Goal: Use online tool/utility: Utilize a website feature to perform a specific function

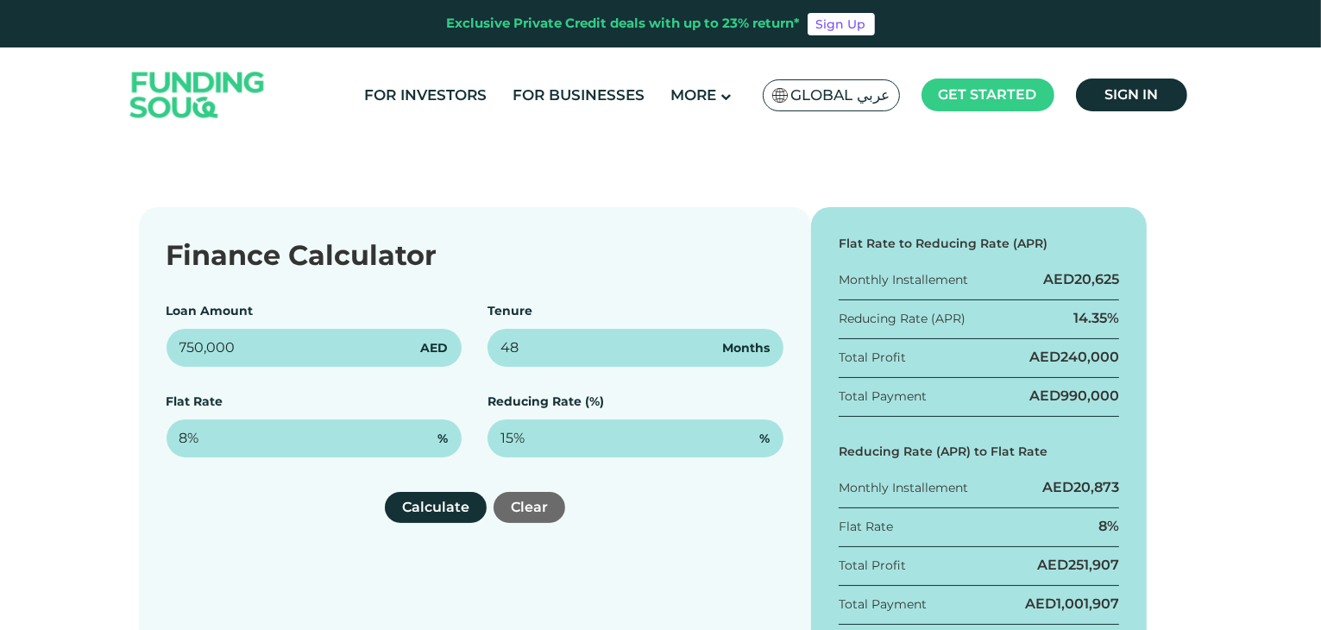
click at [152, 349] on div "Finance Calculator Loan Amount 750,000 AED Tenure 48 Months Flat Rate 8% % Redu…" at bounding box center [475, 434] width 672 height 454
type input "500,000"
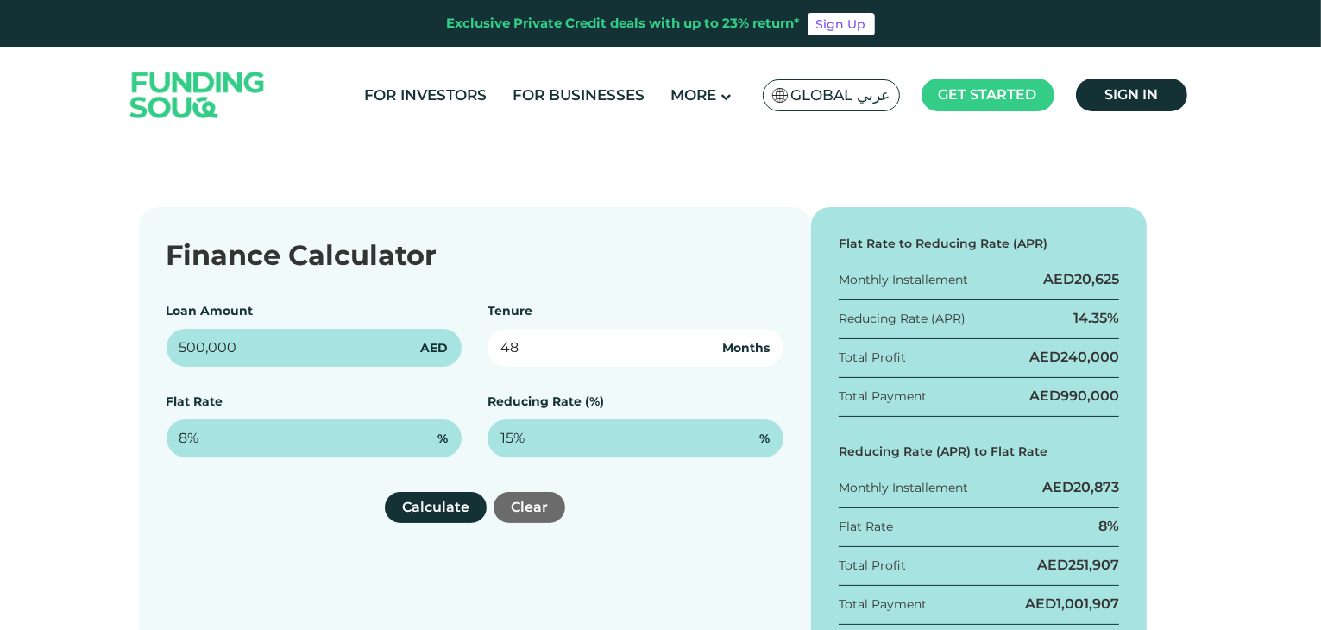
click at [534, 357] on input "48" at bounding box center [635, 348] width 296 height 38
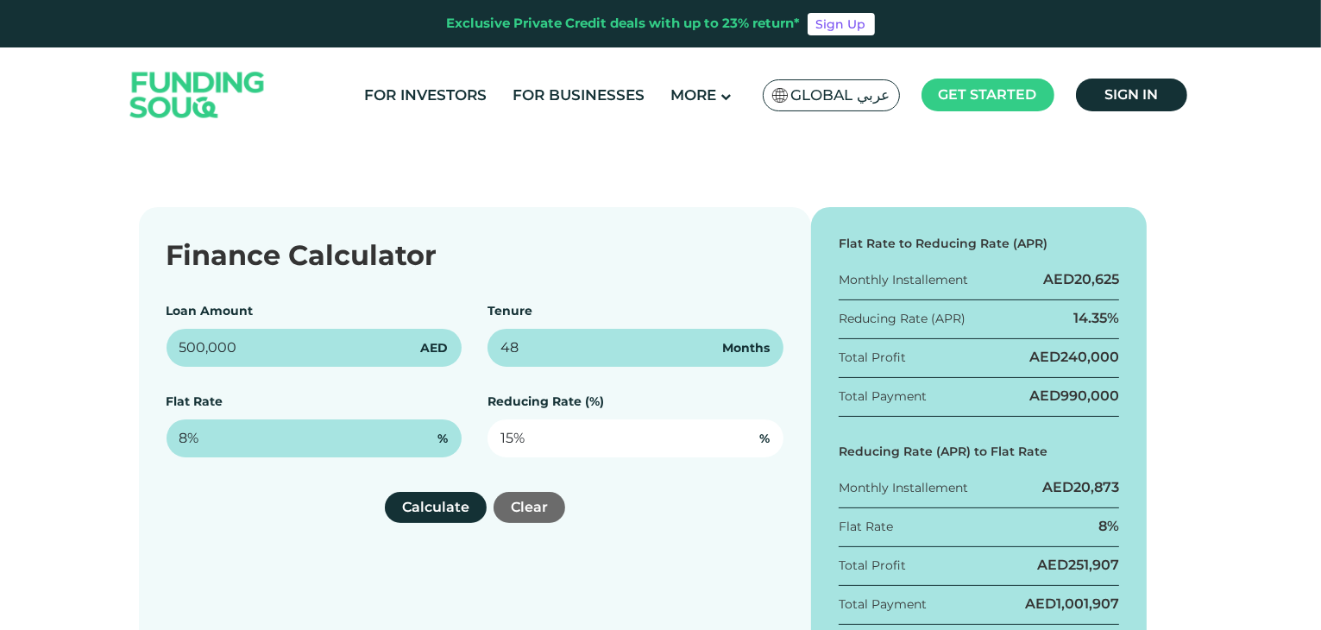
type input "15"
click at [533, 445] on input "15" at bounding box center [635, 438] width 296 height 38
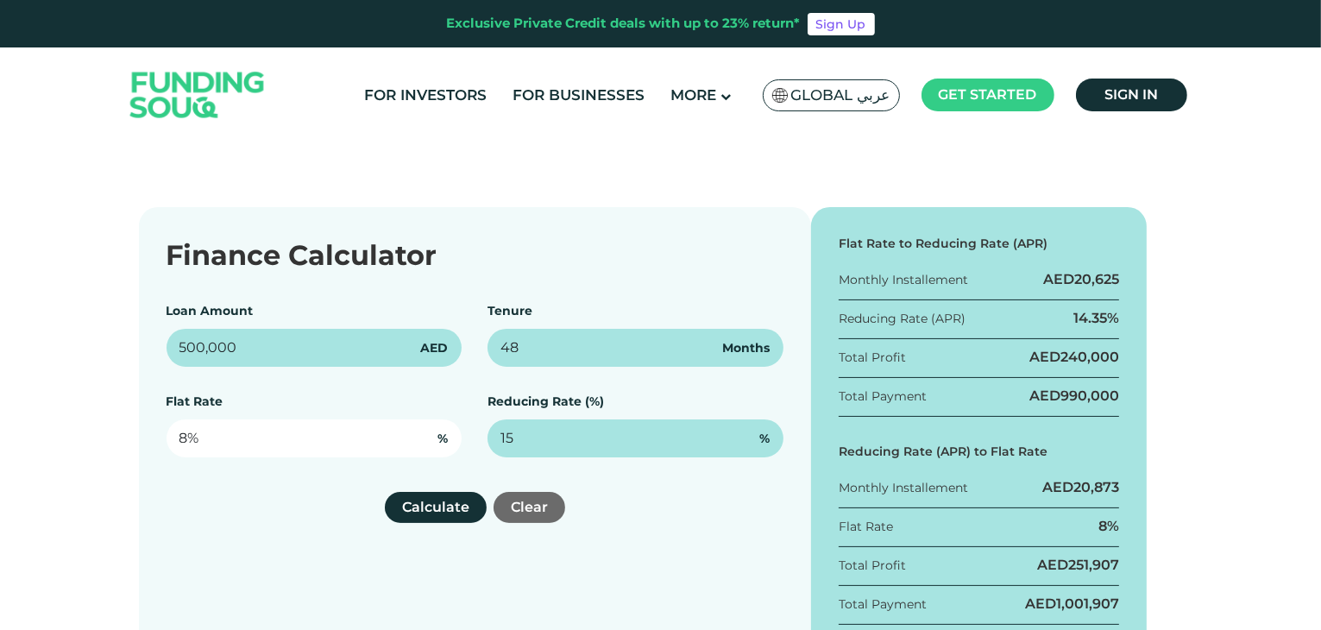
type input "8"
type input "15%"
drag, startPoint x: 324, startPoint y: 445, endPoint x: 177, endPoint y: 442, distance: 147.6
click at [177, 442] on input "8" at bounding box center [315, 438] width 296 height 38
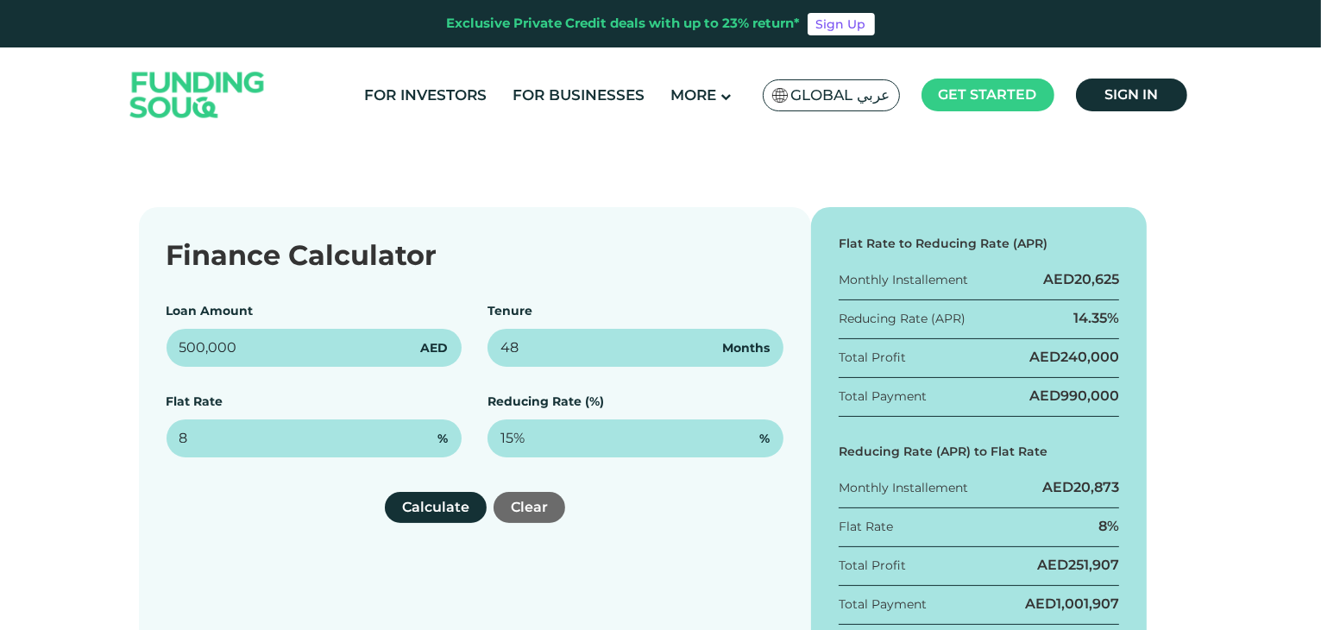
type input "8%"
click at [236, 500] on div "Calculate Clear" at bounding box center [475, 507] width 617 height 31
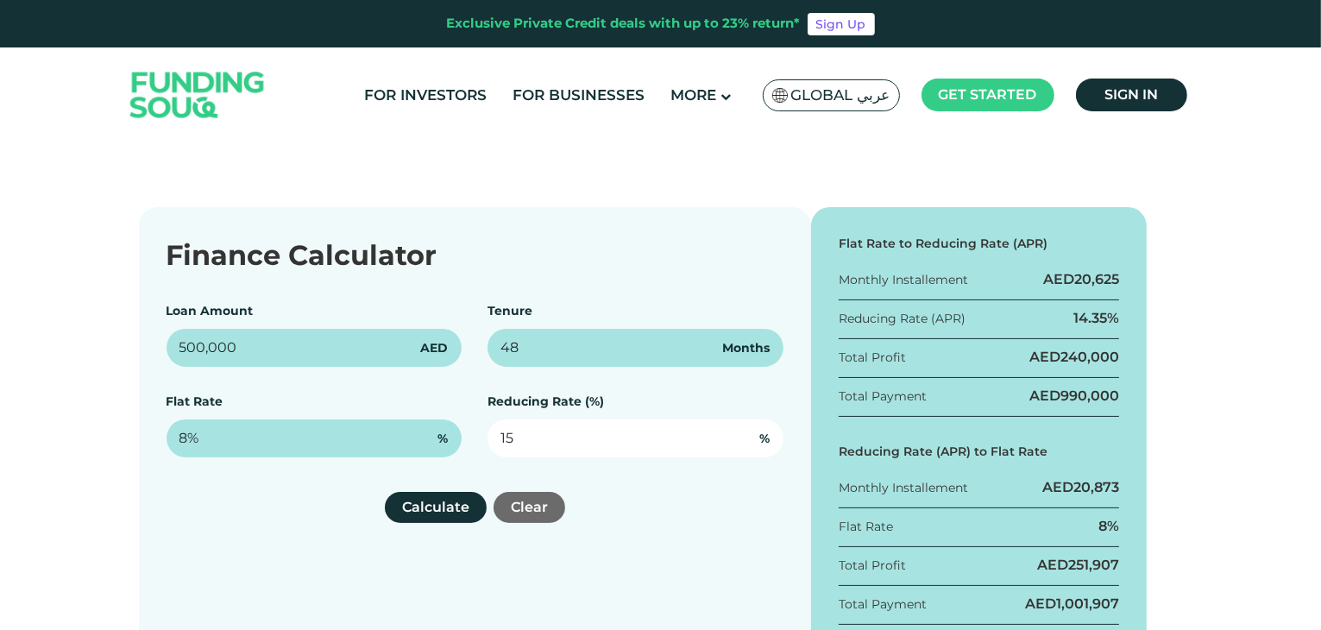
drag, startPoint x: 537, startPoint y: 436, endPoint x: 493, endPoint y: 433, distance: 43.2
click at [493, 433] on input "15" at bounding box center [635, 438] width 296 height 38
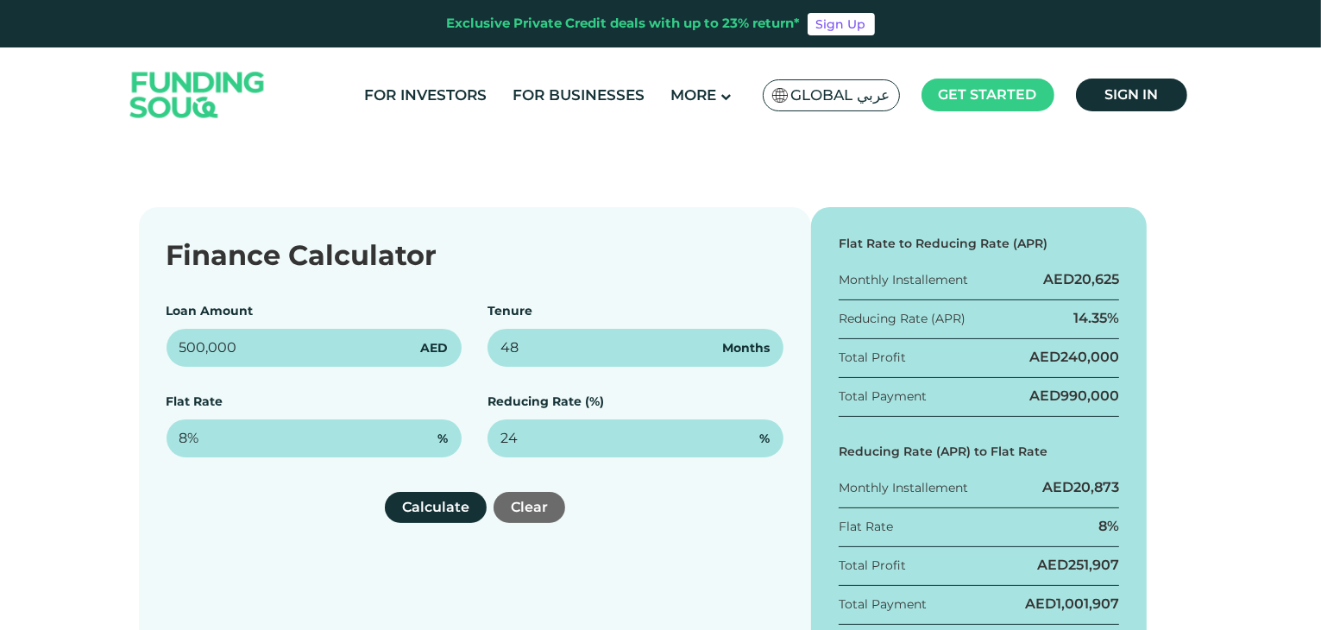
type input "24%"
click at [340, 509] on div "Calculate Clear" at bounding box center [475, 507] width 617 height 31
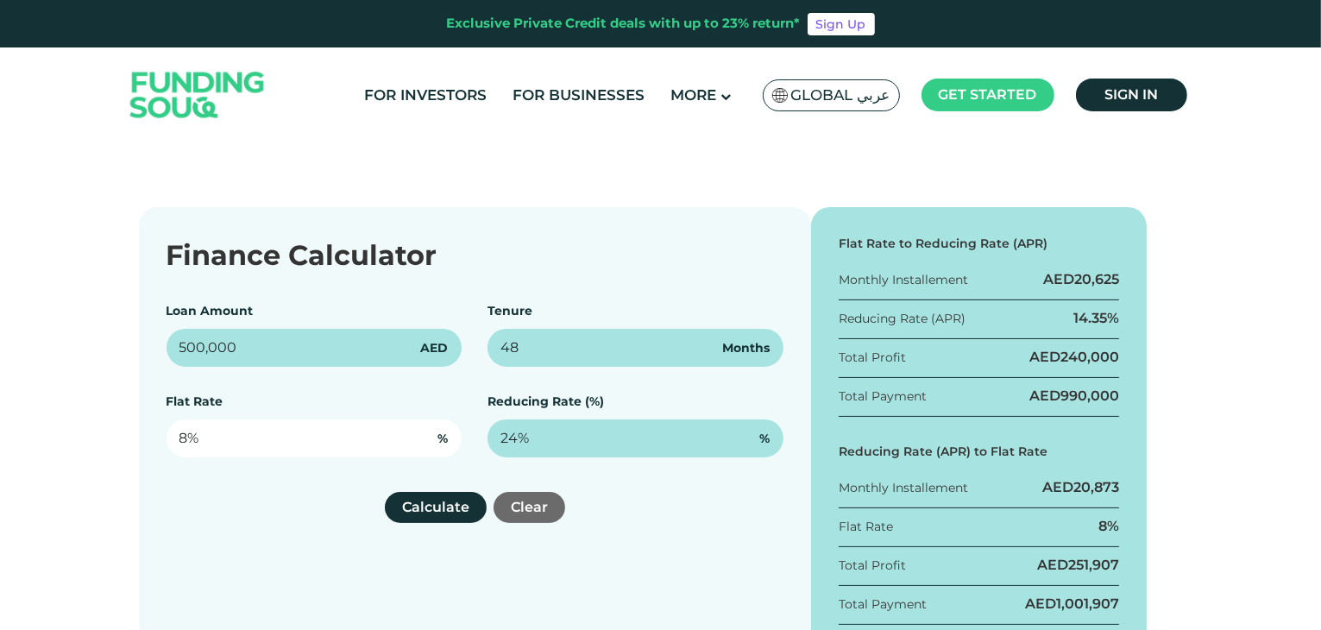
type input "8"
click at [250, 436] on input "8" at bounding box center [315, 438] width 296 height 38
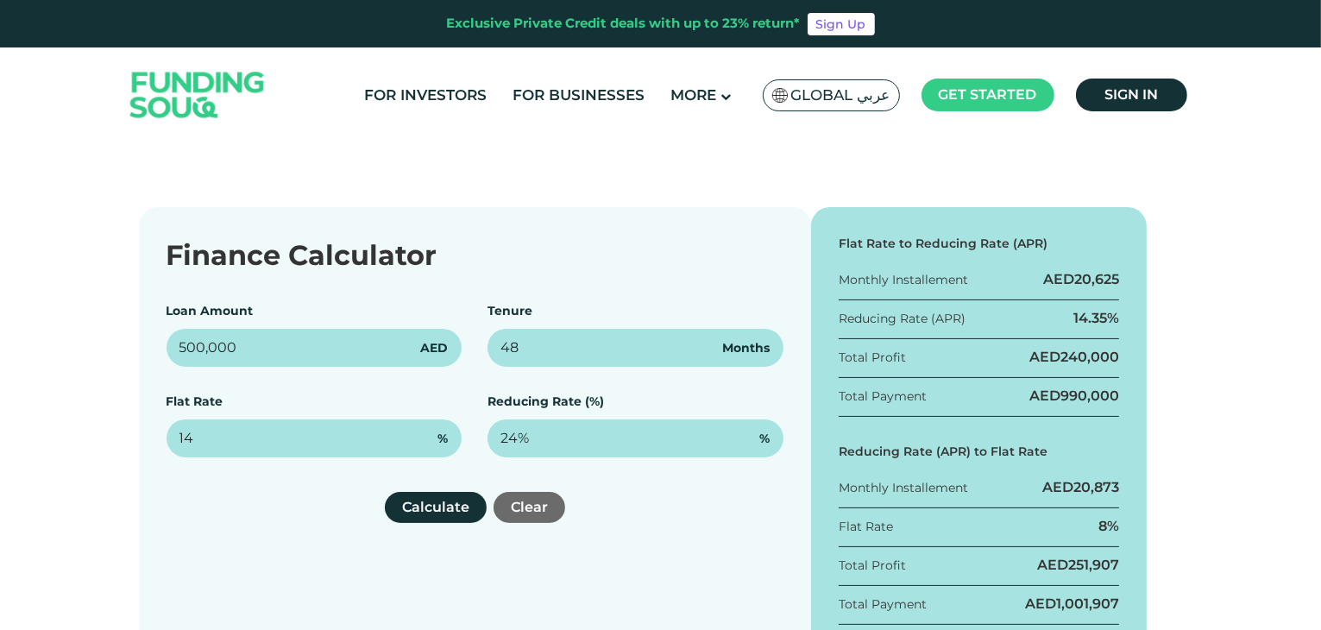
type input "14%"
click at [276, 545] on div "Finance Calculator Loan Amount 500,000 AED Tenure 48 Months Flat Rate 14% % Red…" at bounding box center [475, 434] width 672 height 454
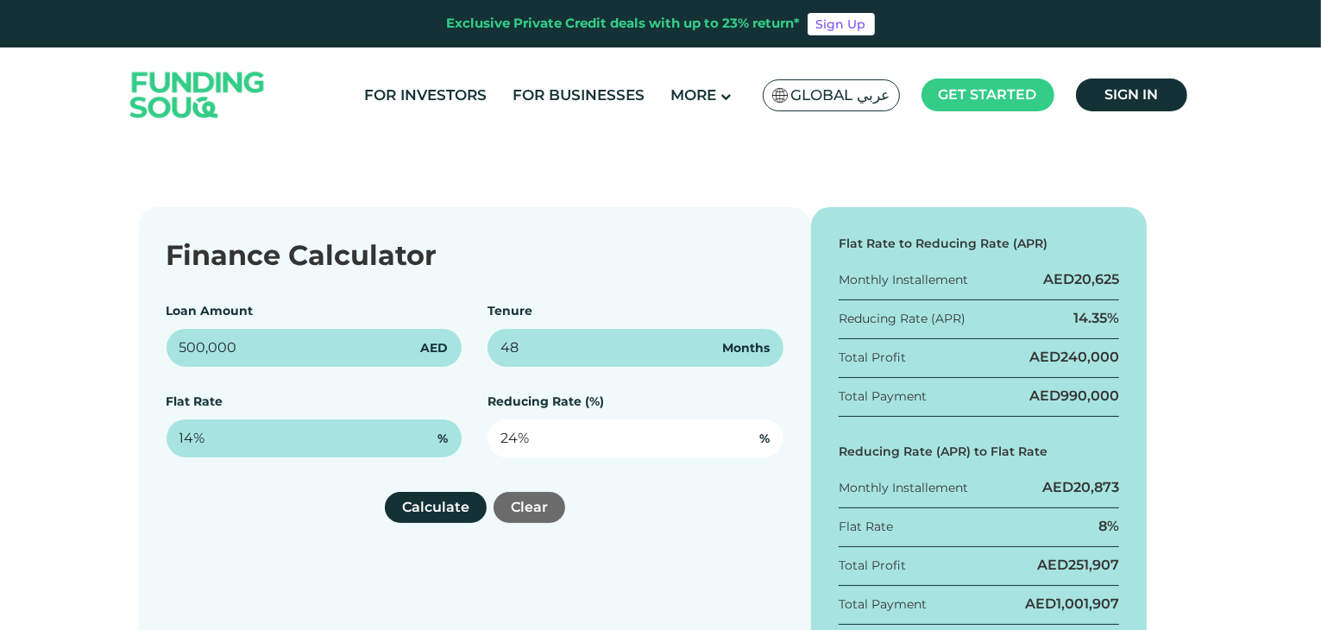
type input "24"
drag, startPoint x: 556, startPoint y: 436, endPoint x: 504, endPoint y: 436, distance: 51.8
click at [504, 436] on input "24" at bounding box center [635, 438] width 296 height 38
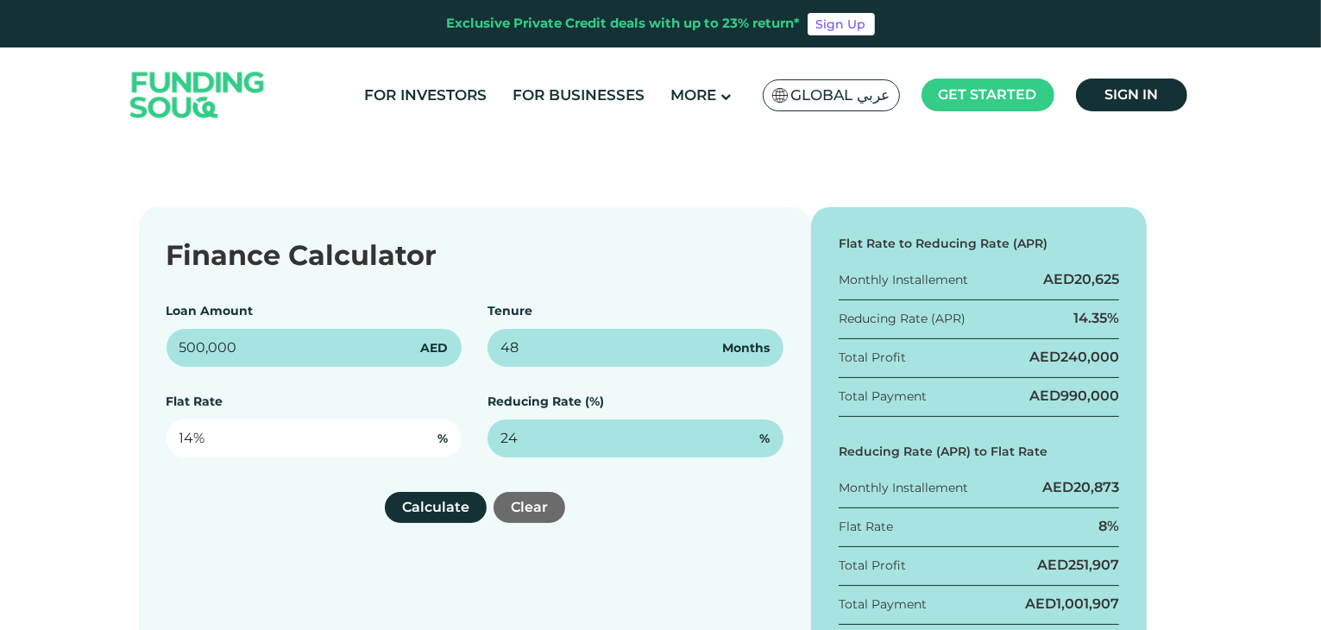
type input "14"
type input "24%"
click at [386, 440] on input "14" at bounding box center [315, 438] width 296 height 38
type input "1"
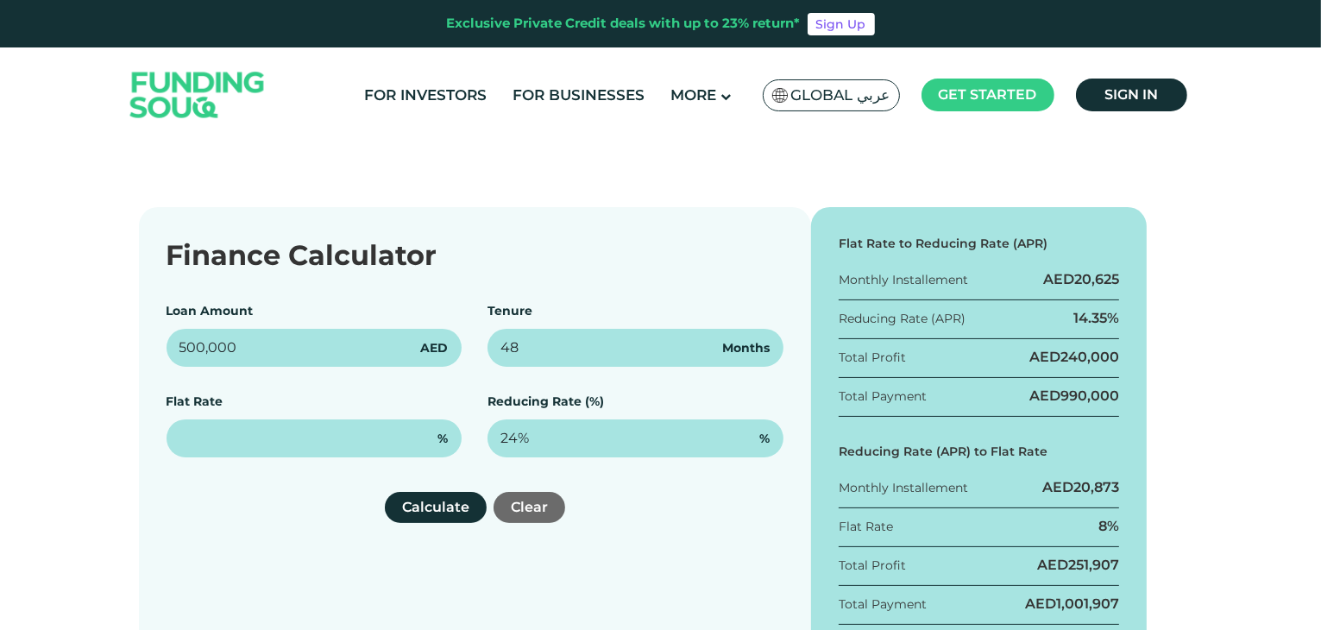
click at [380, 493] on div "Calculate Clear" at bounding box center [475, 507] width 617 height 31
click at [423, 506] on button "Calculate" at bounding box center [436, 507] width 102 height 31
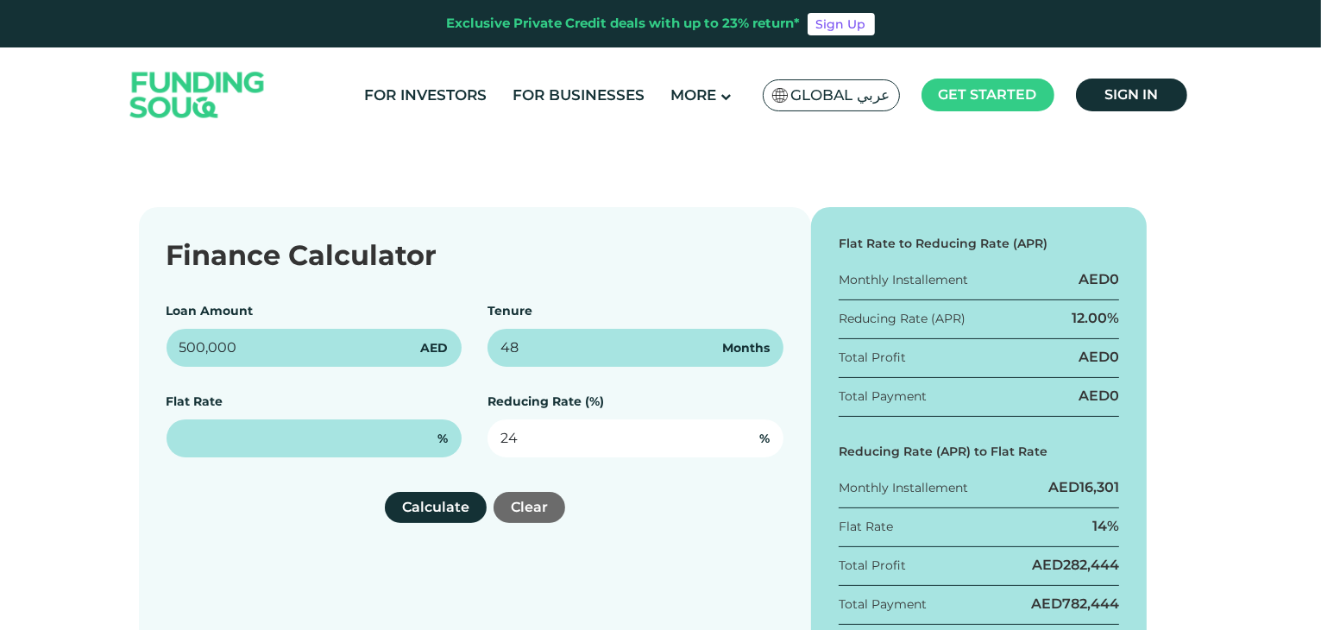
click at [549, 443] on input "24" at bounding box center [635, 438] width 296 height 38
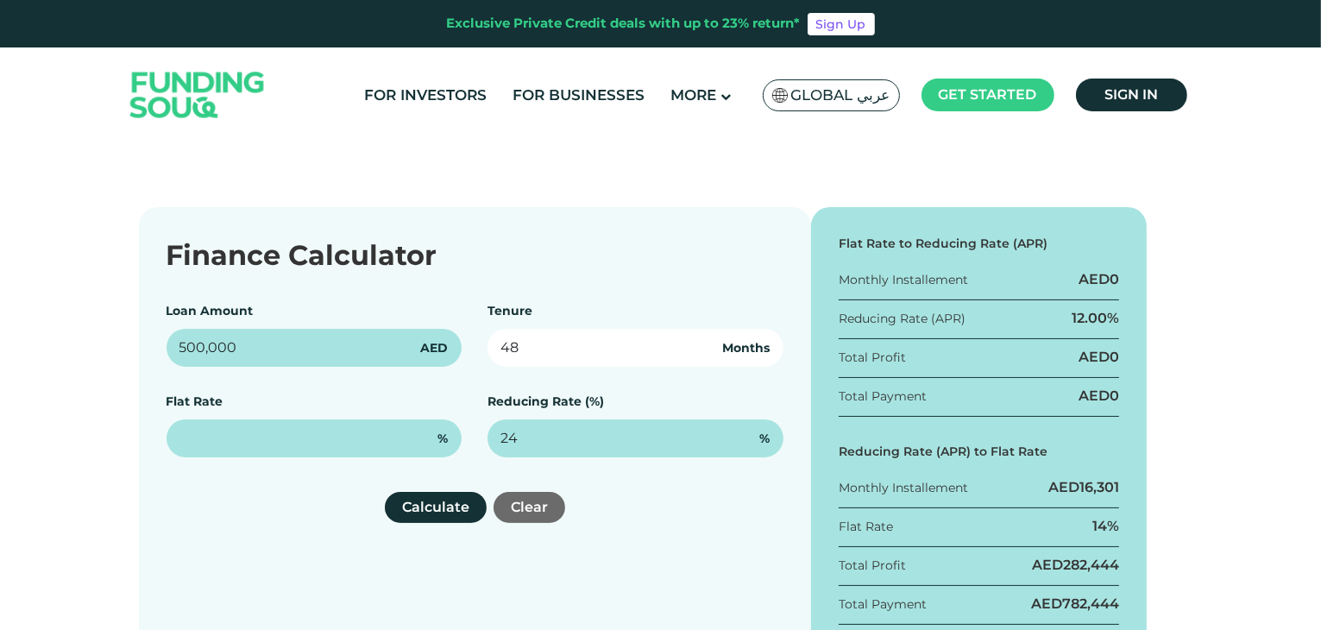
type input "24%"
click at [530, 345] on input "48" at bounding box center [635, 348] width 296 height 38
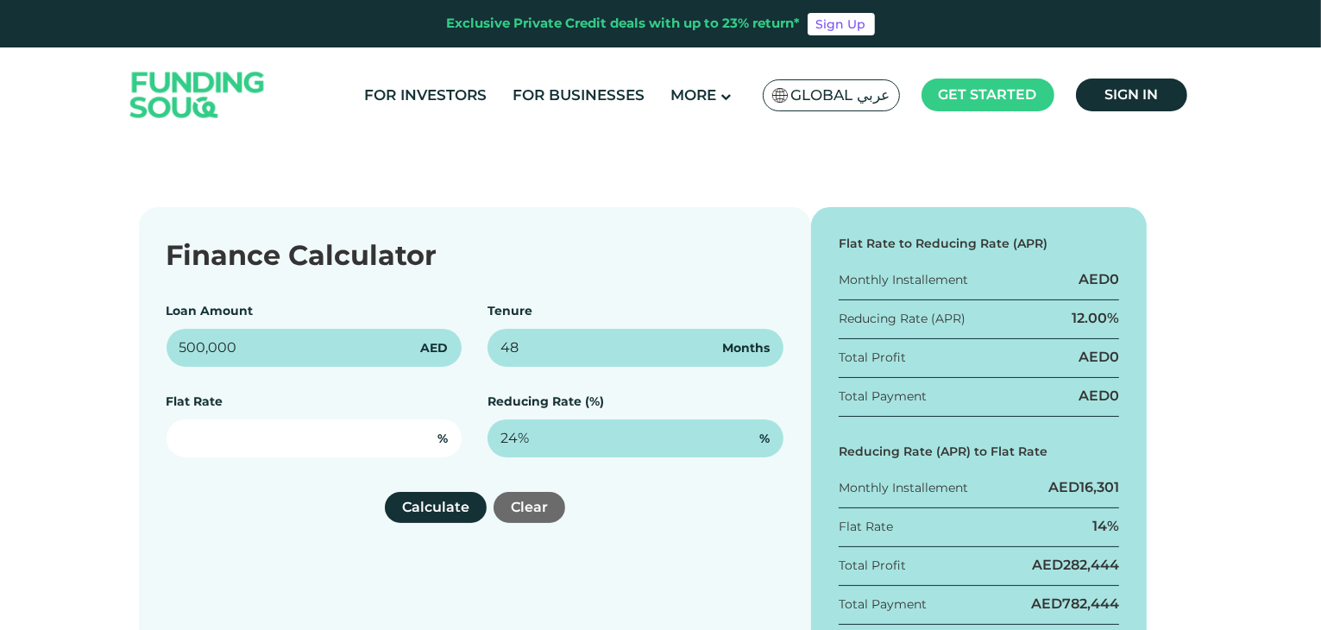
click at [349, 433] on input "text" at bounding box center [315, 438] width 296 height 38
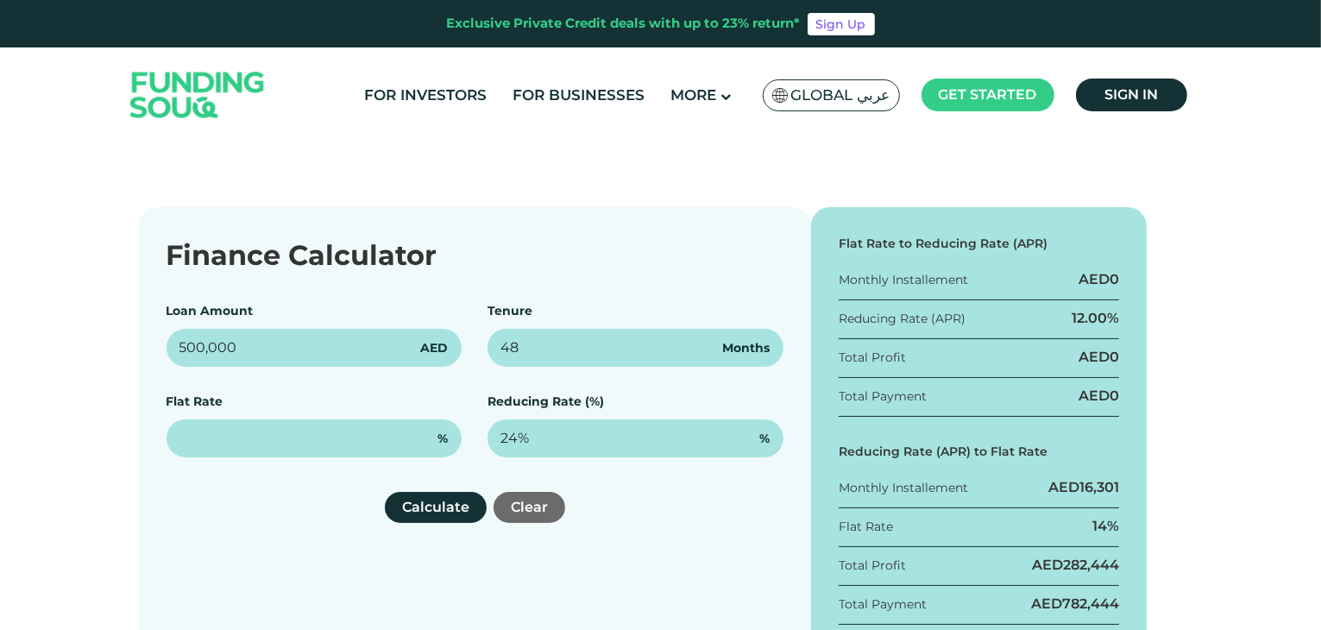
click at [311, 476] on div "Finance Calculator Loan Amount 500,000 AED Tenure 48 Months Flat Rate % Reducin…" at bounding box center [475, 434] width 672 height 454
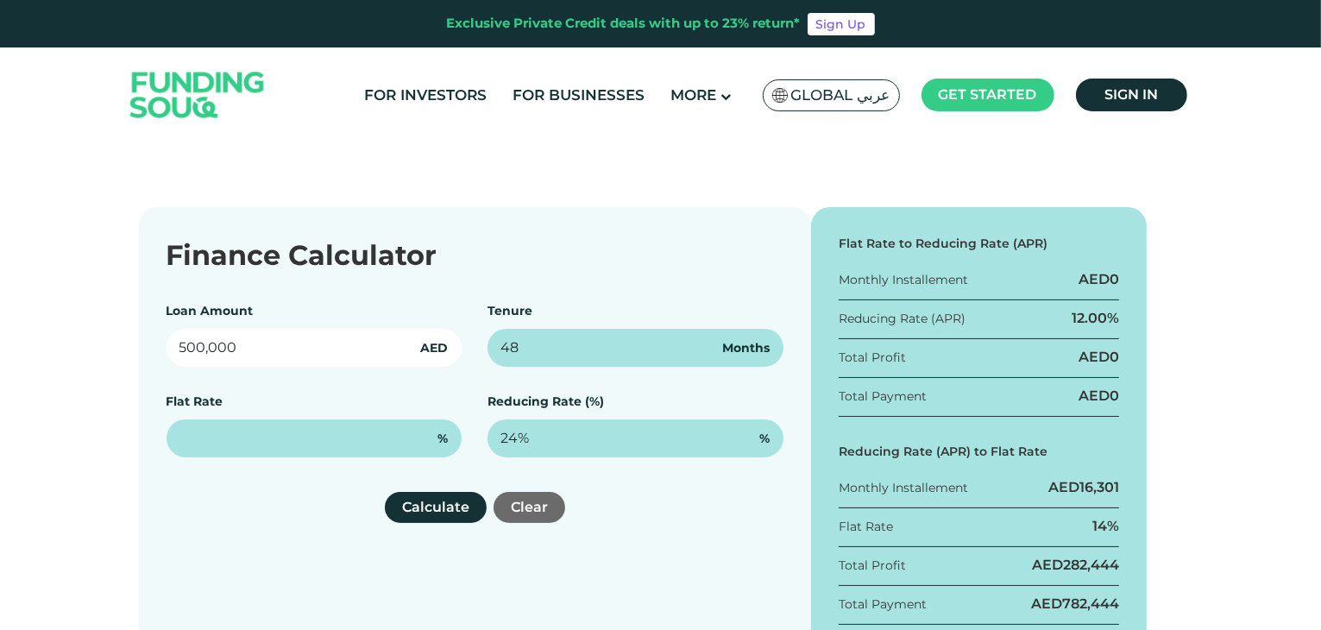
click at [305, 349] on input "500,000" at bounding box center [315, 348] width 296 height 38
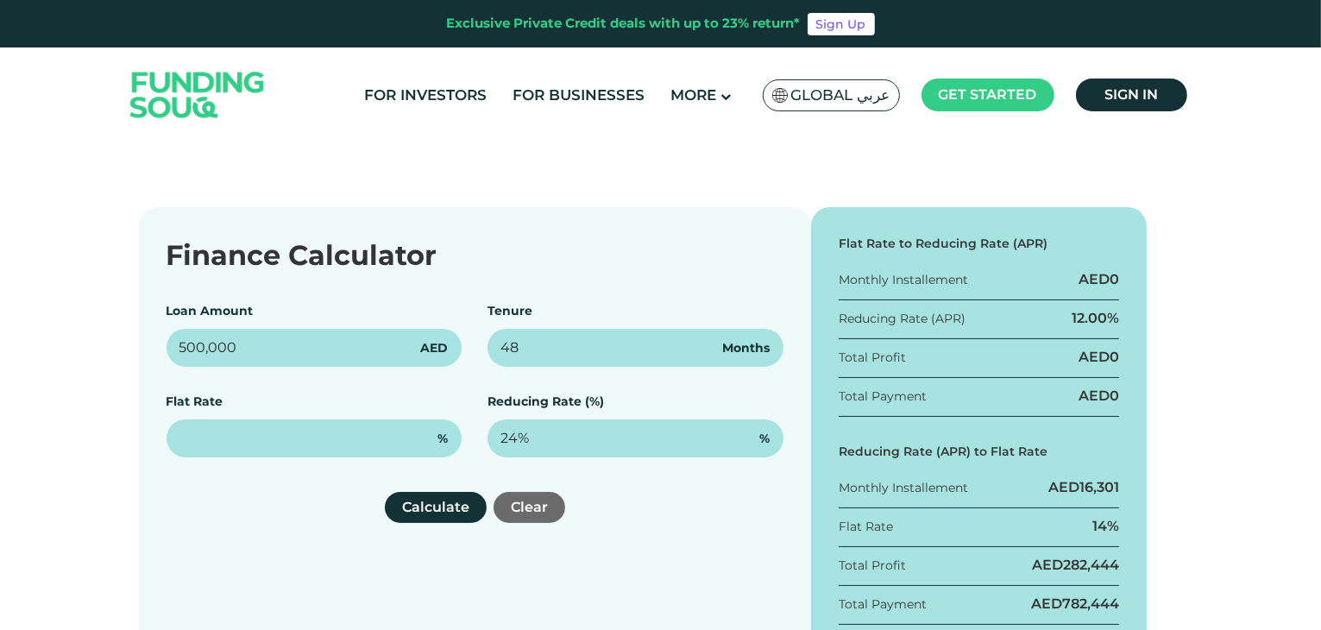
click at [286, 399] on div "Flat Rate %" at bounding box center [315, 425] width 296 height 65
click at [451, 498] on button "Calculate" at bounding box center [436, 507] width 102 height 31
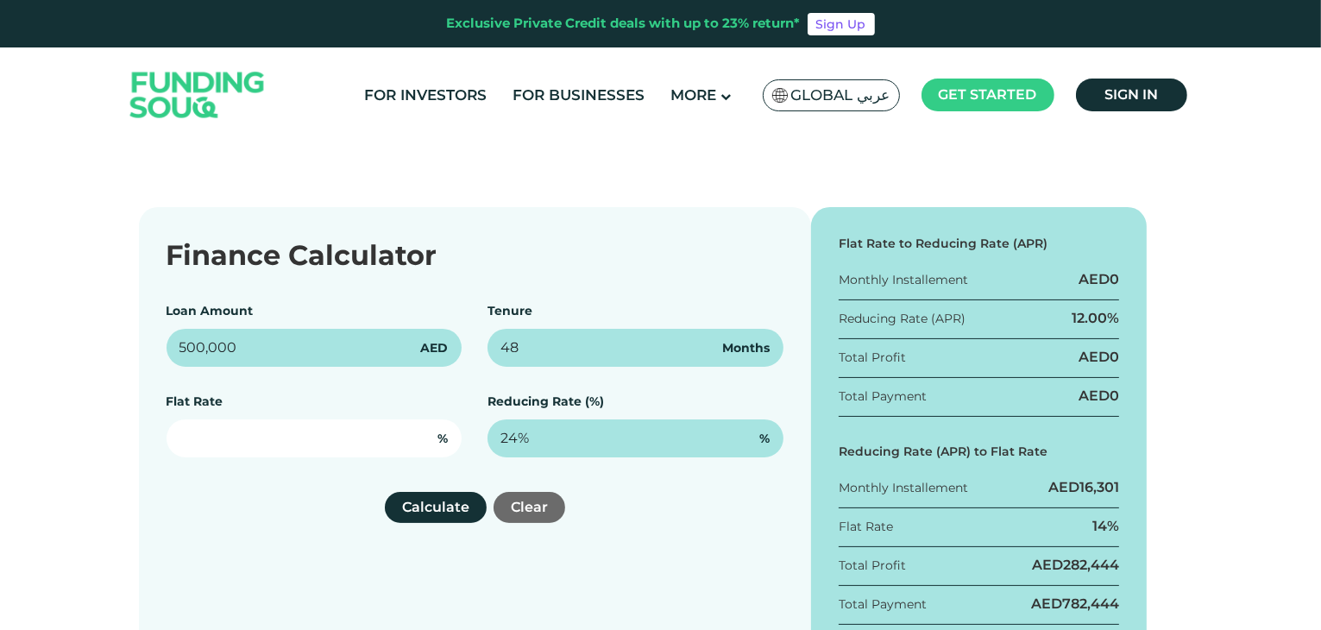
click at [317, 433] on input "text" at bounding box center [315, 438] width 296 height 38
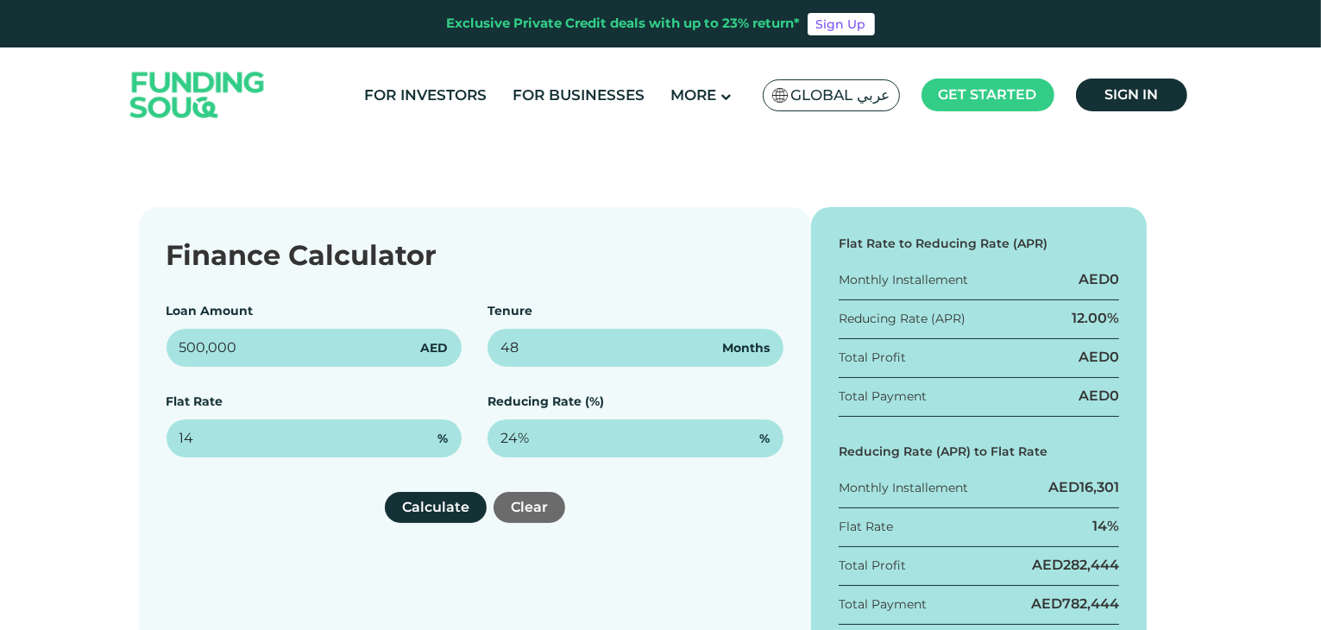
type input "14%"
click at [357, 503] on div "Calculate Clear" at bounding box center [475, 507] width 617 height 31
click at [428, 501] on button "Calculate" at bounding box center [436, 507] width 102 height 31
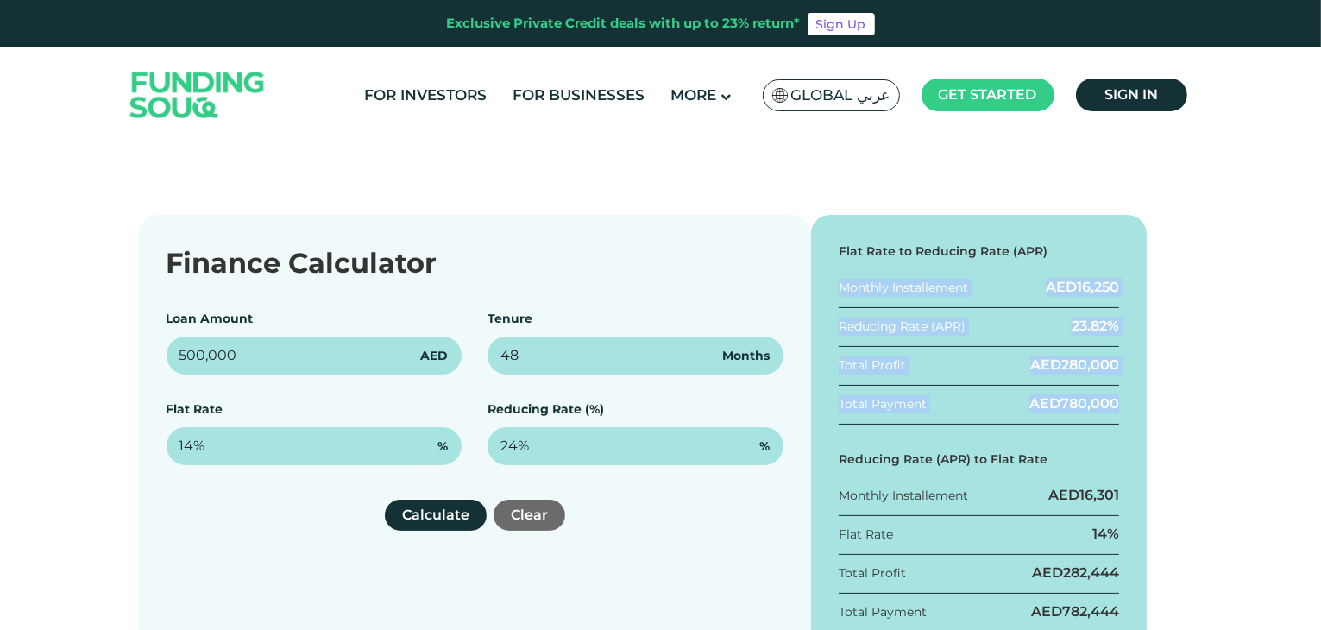
drag, startPoint x: 839, startPoint y: 287, endPoint x: 1128, endPoint y: 405, distance: 312.3
click at [1128, 405] on div "Flat Rate to Reducing Rate (APR) Monthly Installement AED 16,250 Reducing Rate …" at bounding box center [979, 442] width 336 height 454
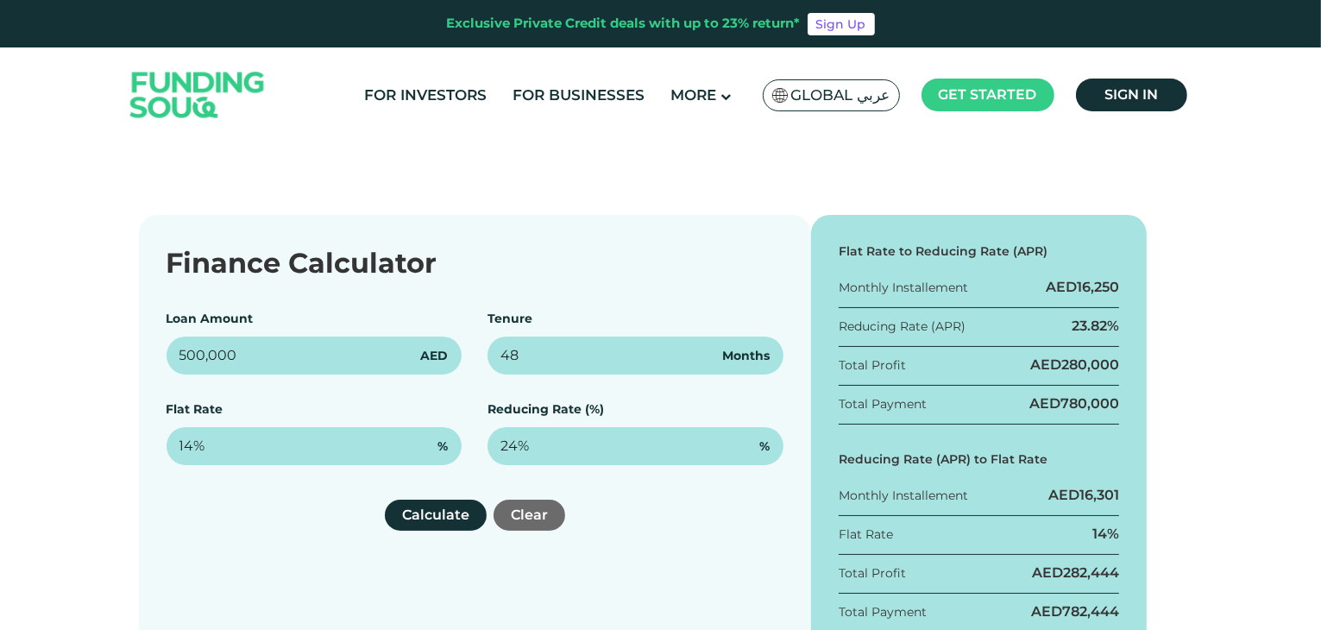
click at [1149, 265] on div "Finance Calculator Loan Amount 500,000 AED Tenure 48 Months Flat Rate 14% % Red…" at bounding box center [661, 442] width 1044 height 454
click at [1080, 267] on div "Flat Rate to Reducing Rate (APR) Monthly Installement AED 16,250 Reducing Rate …" at bounding box center [979, 442] width 336 height 454
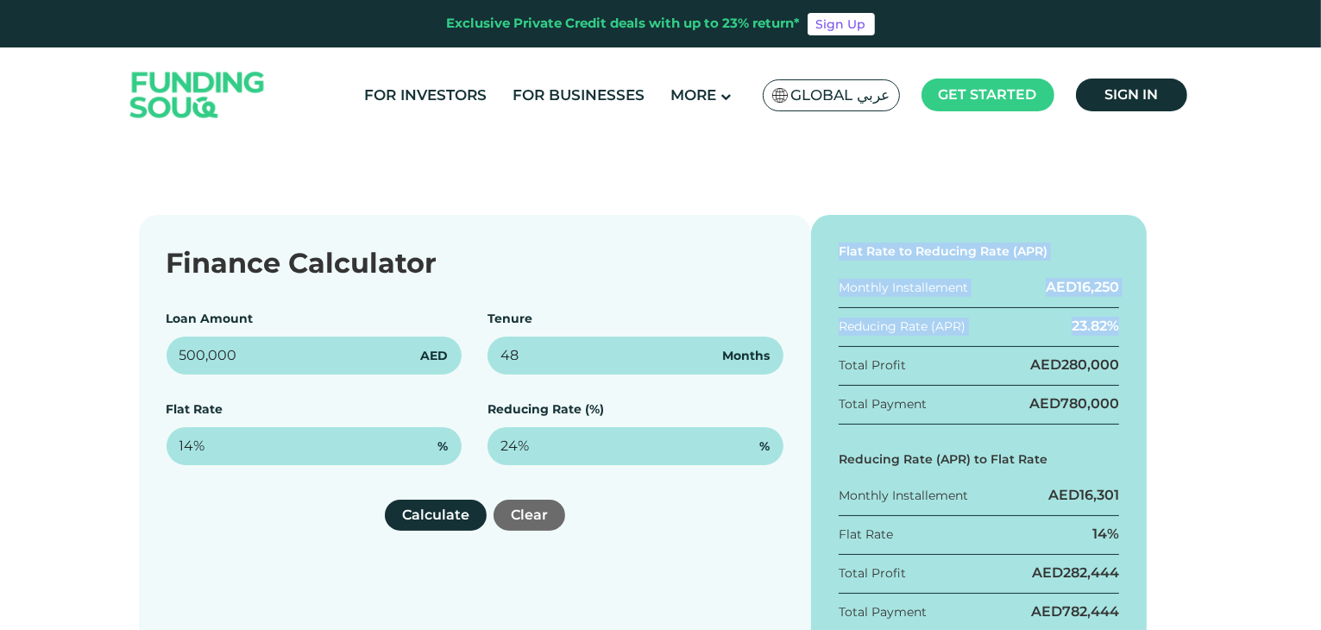
drag, startPoint x: 839, startPoint y: 248, endPoint x: 1130, endPoint y: 342, distance: 306.4
click at [1130, 342] on div "Flat Rate to Reducing Rate (APR) Monthly Installement AED 16,250 Reducing Rate …" at bounding box center [979, 442] width 336 height 454
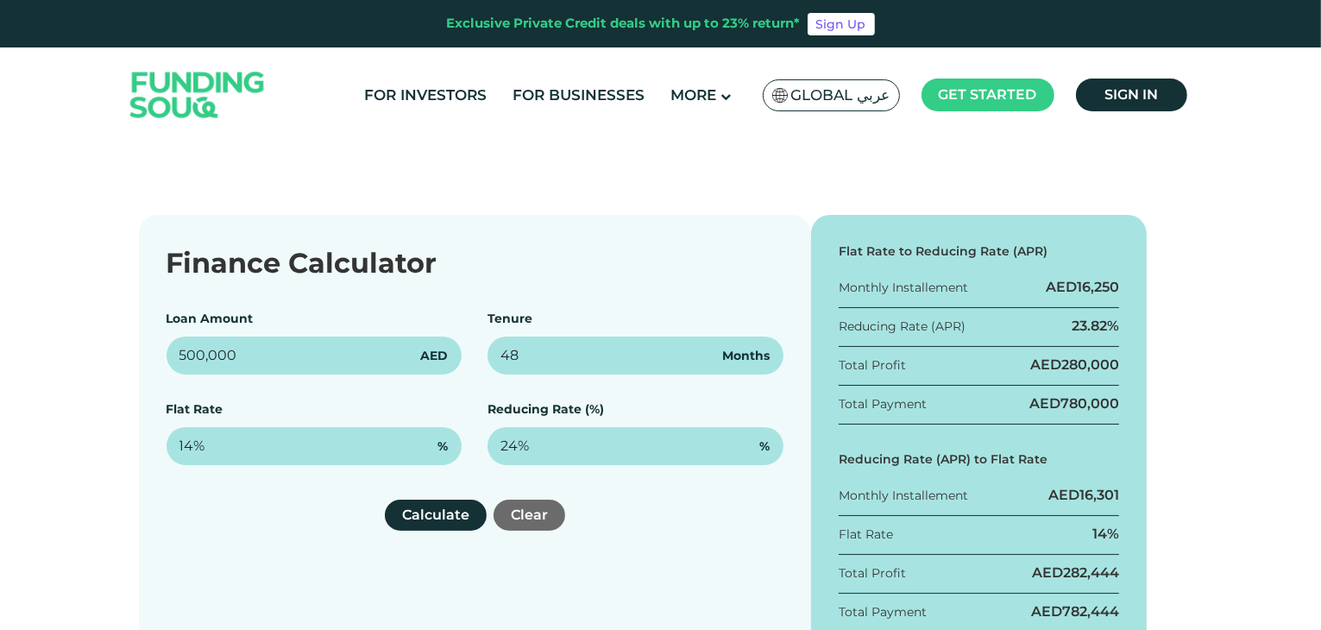
click at [1096, 255] on div "Flat Rate to Reducing Rate (APR)" at bounding box center [979, 251] width 281 height 18
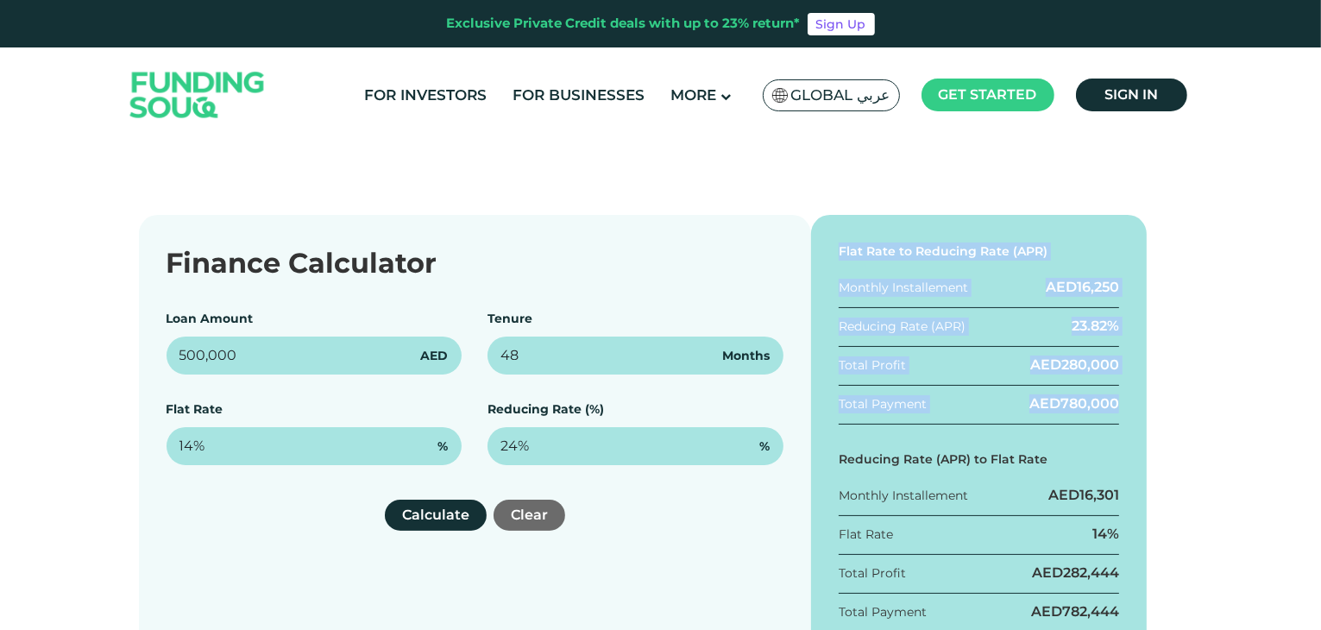
drag, startPoint x: 839, startPoint y: 249, endPoint x: 1132, endPoint y: 404, distance: 331.5
click at [1132, 404] on div "Flat Rate to Reducing Rate (APR) Monthly Installement AED 16,250 Reducing Rate …" at bounding box center [979, 442] width 336 height 454
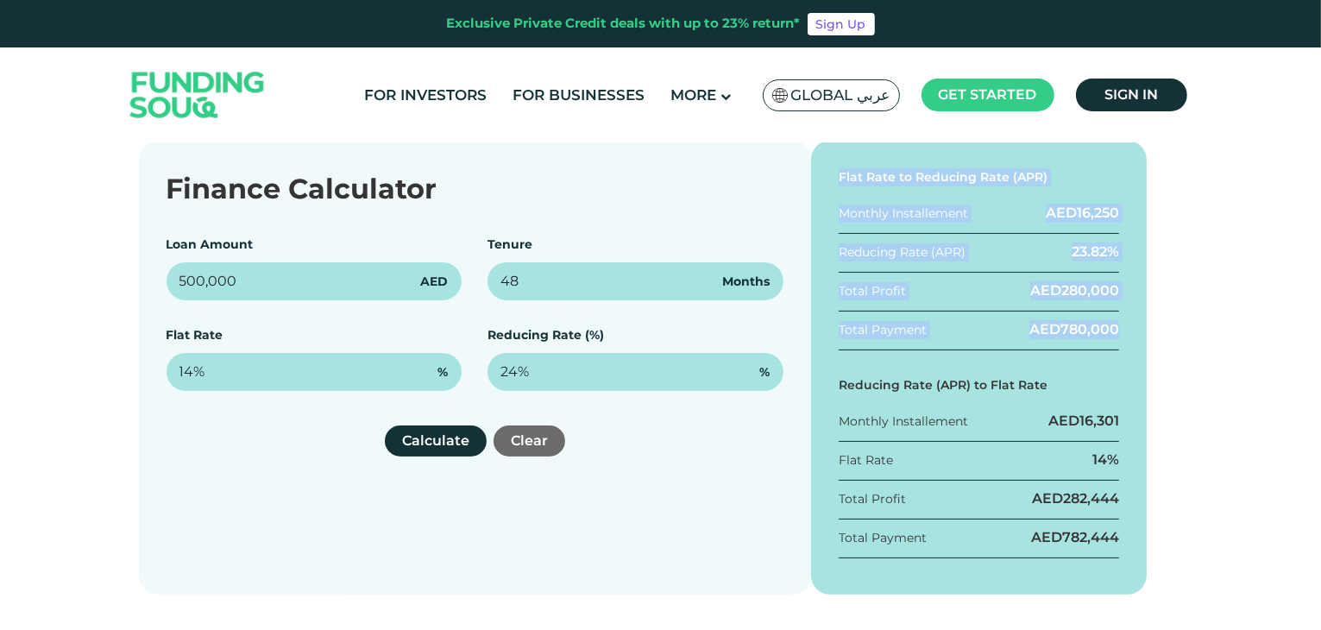
scroll to position [257, 0]
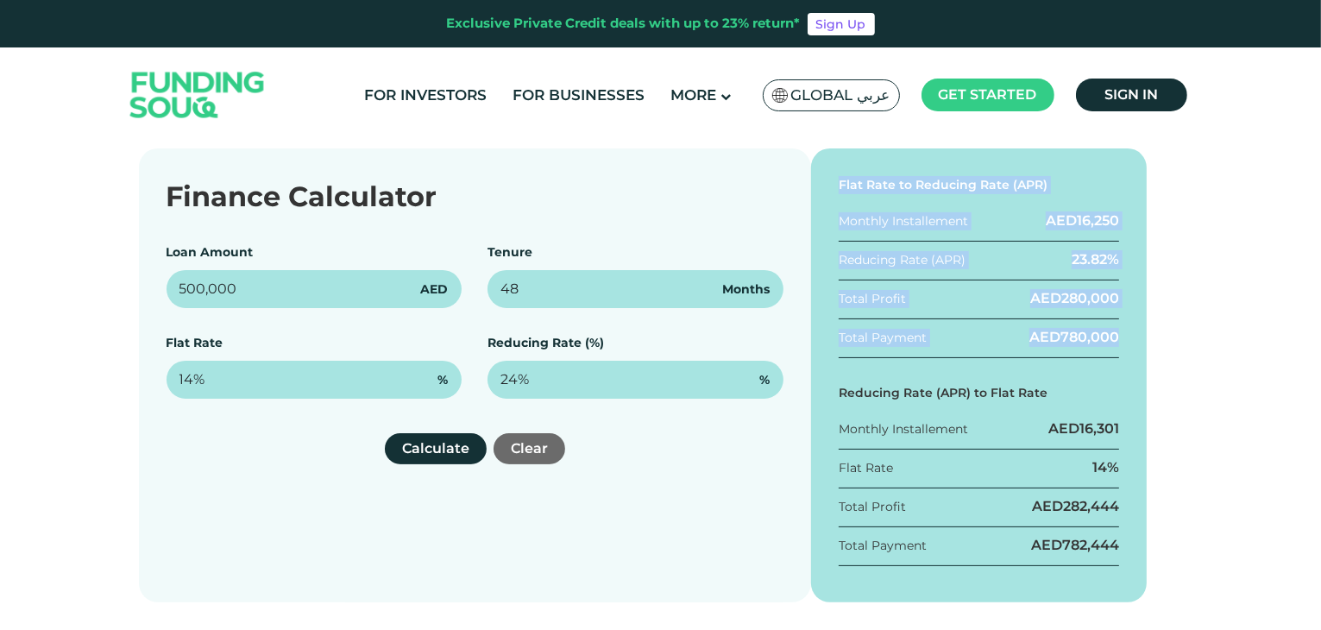
click at [843, 182] on div "Flat Rate to Reducing Rate (APR)" at bounding box center [979, 185] width 281 height 18
drag, startPoint x: 839, startPoint y: 182, endPoint x: 1229, endPoint y: 343, distance: 420.9
click at [1229, 343] on div "Finance Calculator Loan Amount 500,000 AED Tenure 48 Months Flat Rate 14% % Red…" at bounding box center [660, 375] width 1321 height 454
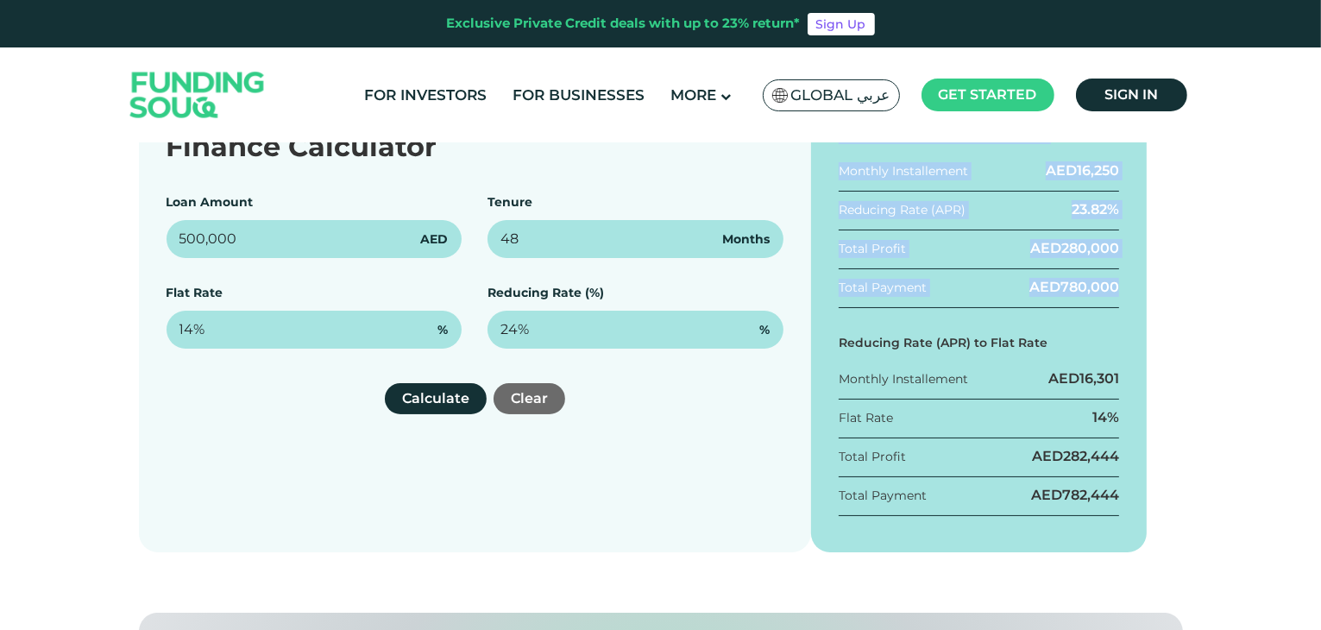
scroll to position [261, 0]
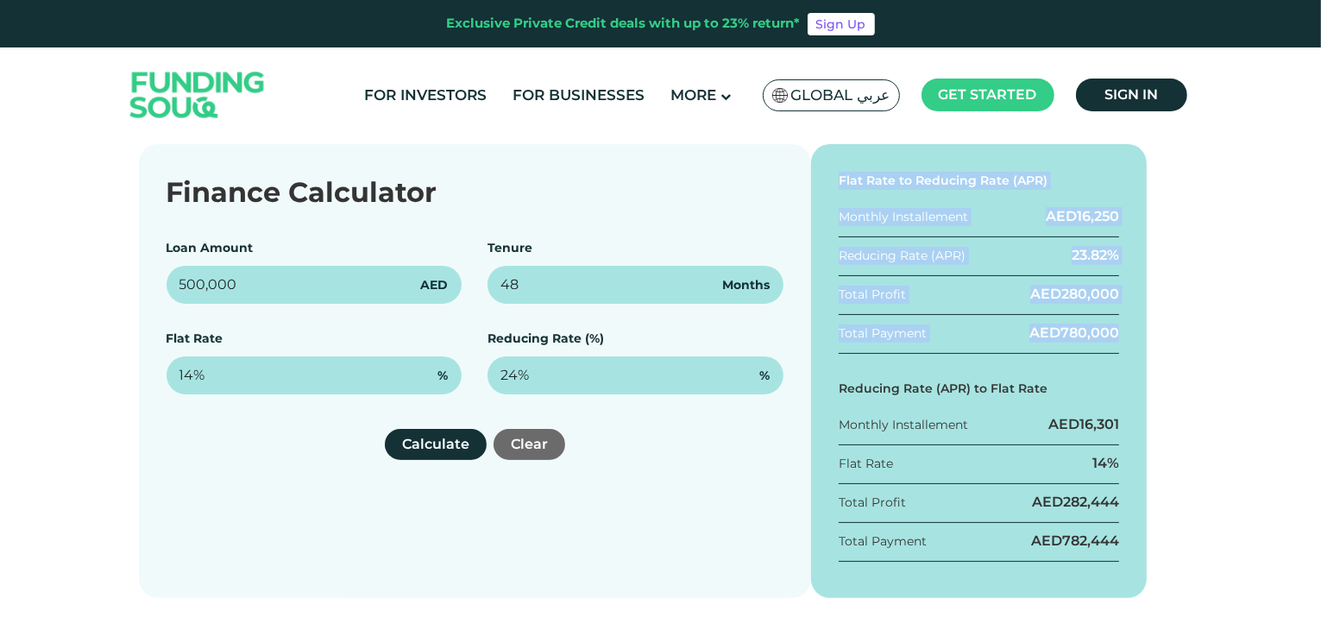
click at [1122, 179] on div "Flat Rate to Reducing Rate (APR) Monthly Installement AED 16,250 Reducing Rate …" at bounding box center [979, 371] width 336 height 454
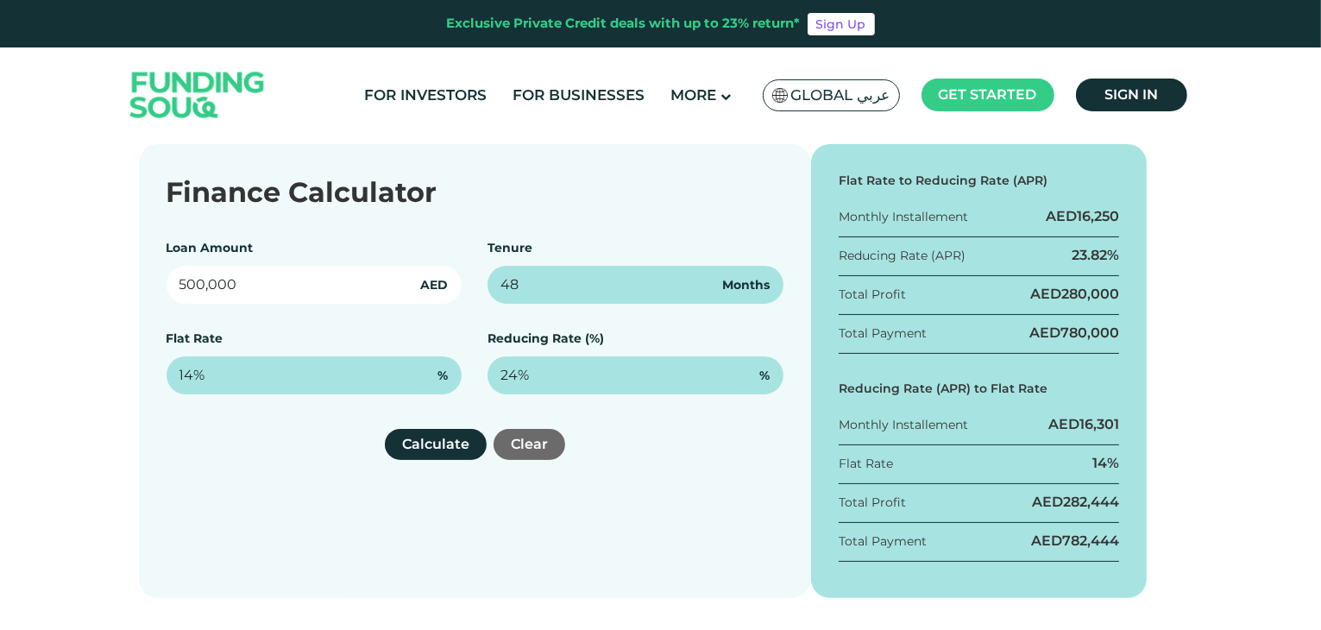
drag, startPoint x: 252, startPoint y: 280, endPoint x: 154, endPoint y: 283, distance: 98.4
click at [154, 283] on div "Finance Calculator Loan Amount 500,000 AED Tenure 48 Months Flat Rate 14% % Red…" at bounding box center [475, 371] width 672 height 454
type input "700,000"
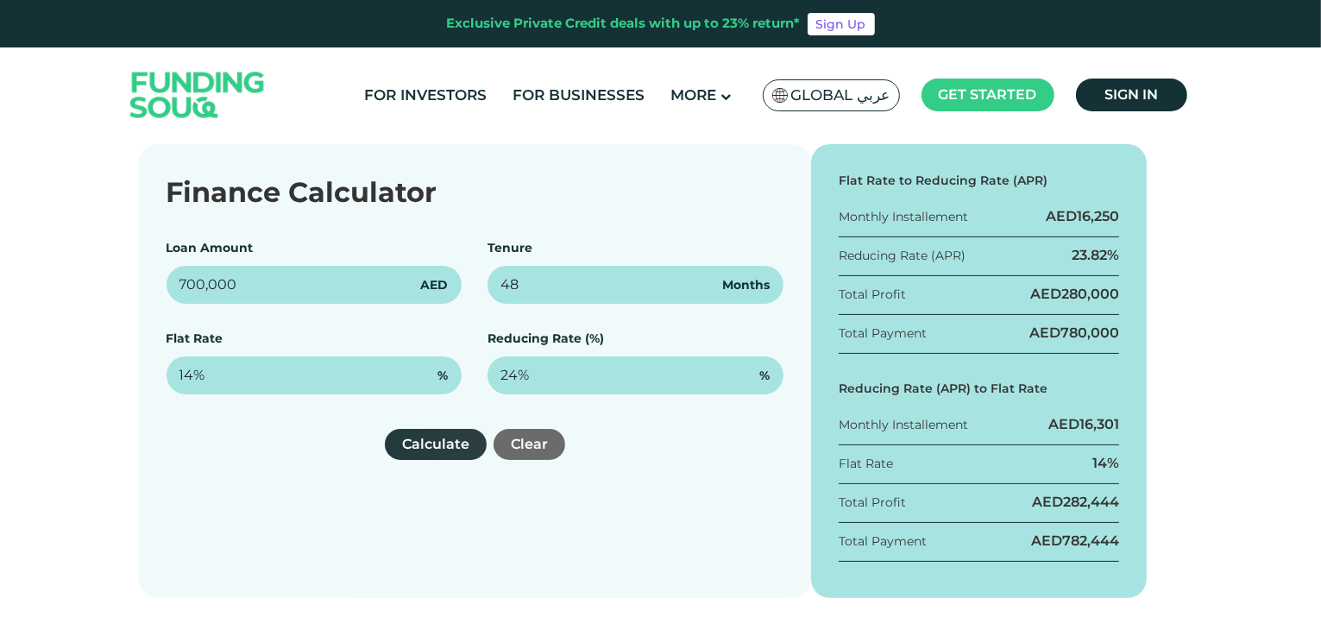
click at [419, 443] on button "Calculate" at bounding box center [436, 444] width 102 height 31
click at [563, 222] on div "Finance Calculator Loan Amount 700,000 AED Tenure 48 Months Flat Rate 14% % Red…" at bounding box center [475, 371] width 672 height 454
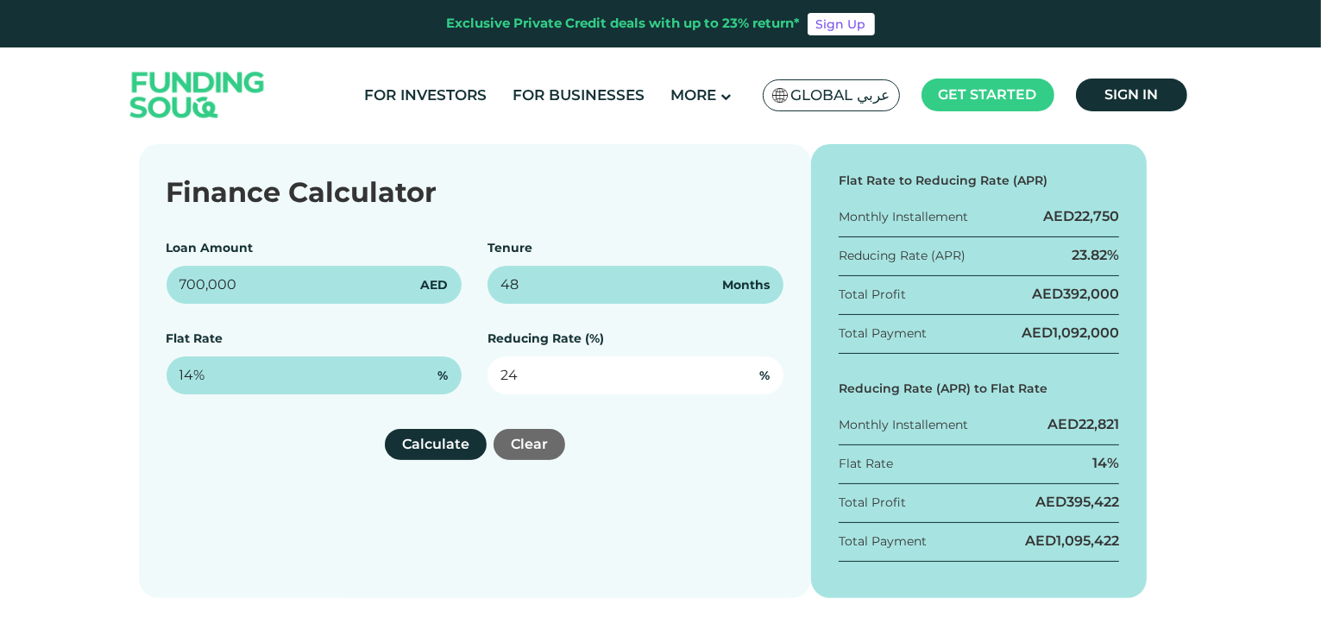
drag, startPoint x: 527, startPoint y: 374, endPoint x: 493, endPoint y: 374, distance: 33.7
click at [493, 374] on input "24" at bounding box center [635, 375] width 296 height 38
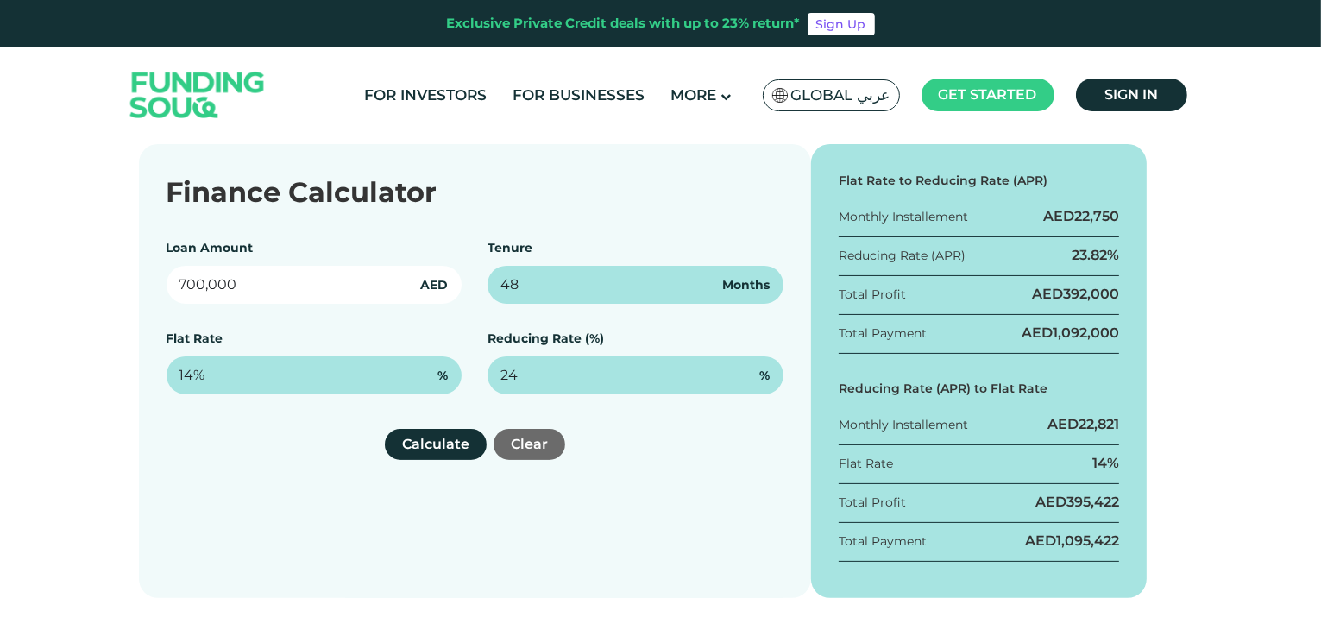
type input "24%"
drag, startPoint x: 273, startPoint y: 286, endPoint x: 163, endPoint y: 288, distance: 109.6
click at [163, 288] on div "Finance Calculator Loan Amount 700,000 AED Tenure 48 Months Flat Rate 14% % Red…" at bounding box center [475, 371] width 672 height 454
type input "500,000"
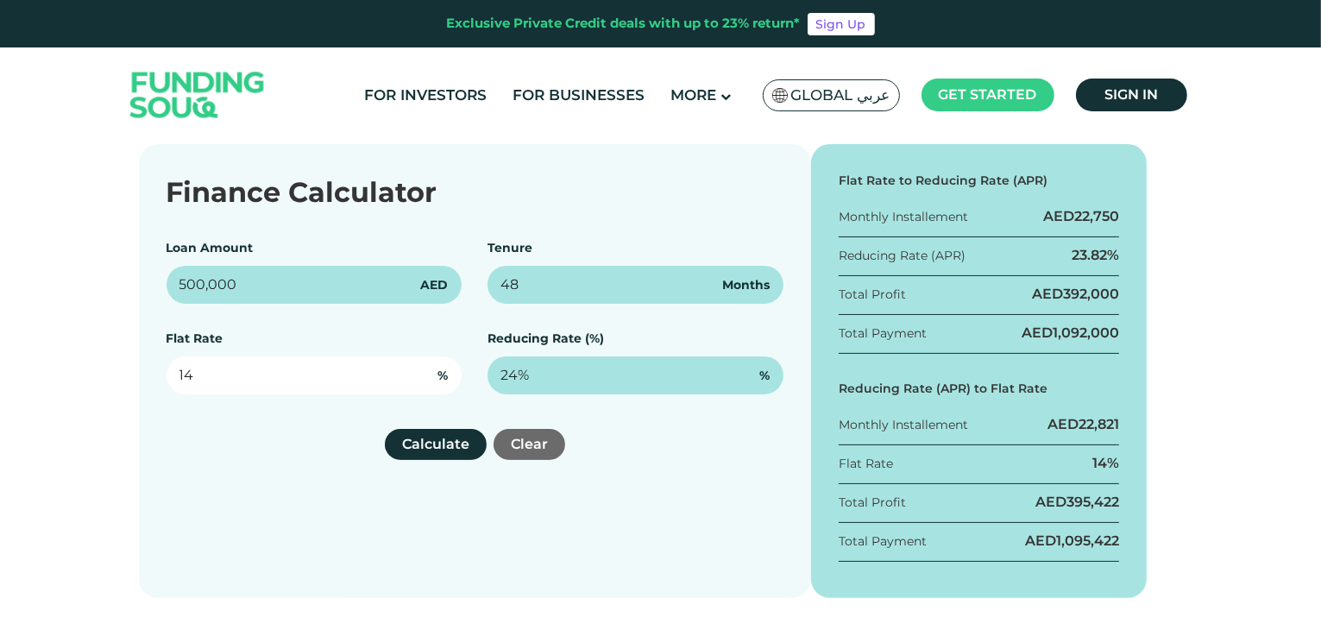
click at [214, 381] on input "14" at bounding box center [315, 375] width 296 height 38
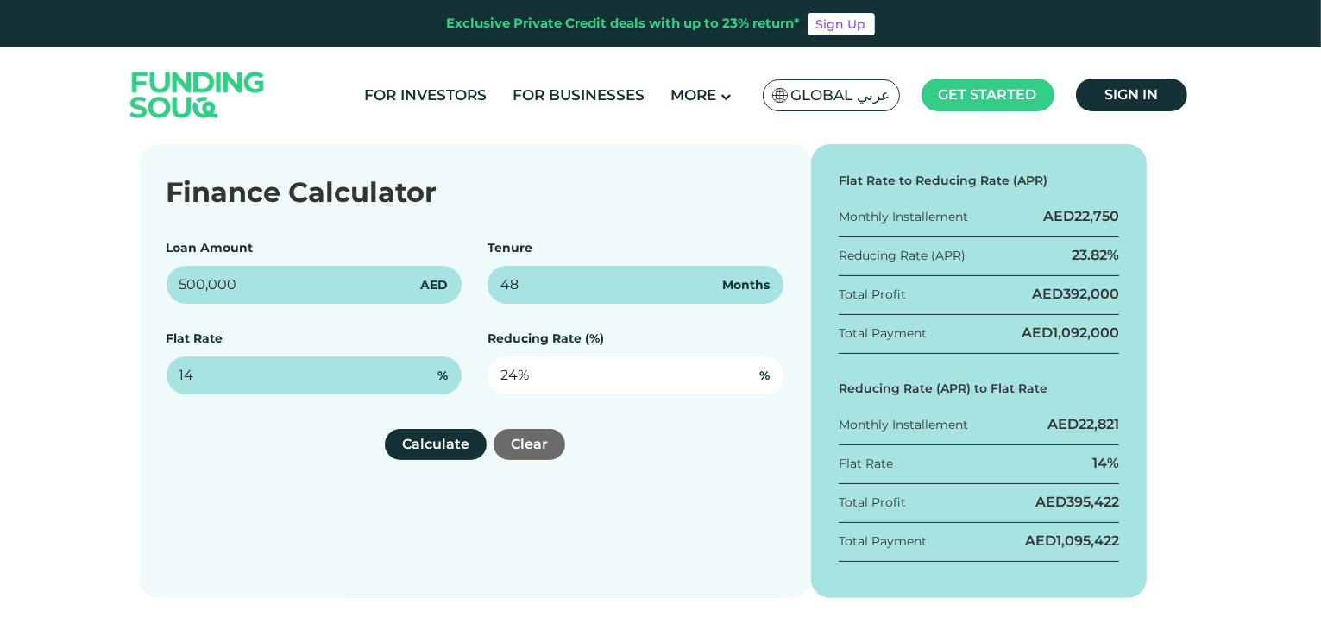
type input "14%"
click at [526, 373] on input "24" at bounding box center [635, 375] width 296 height 38
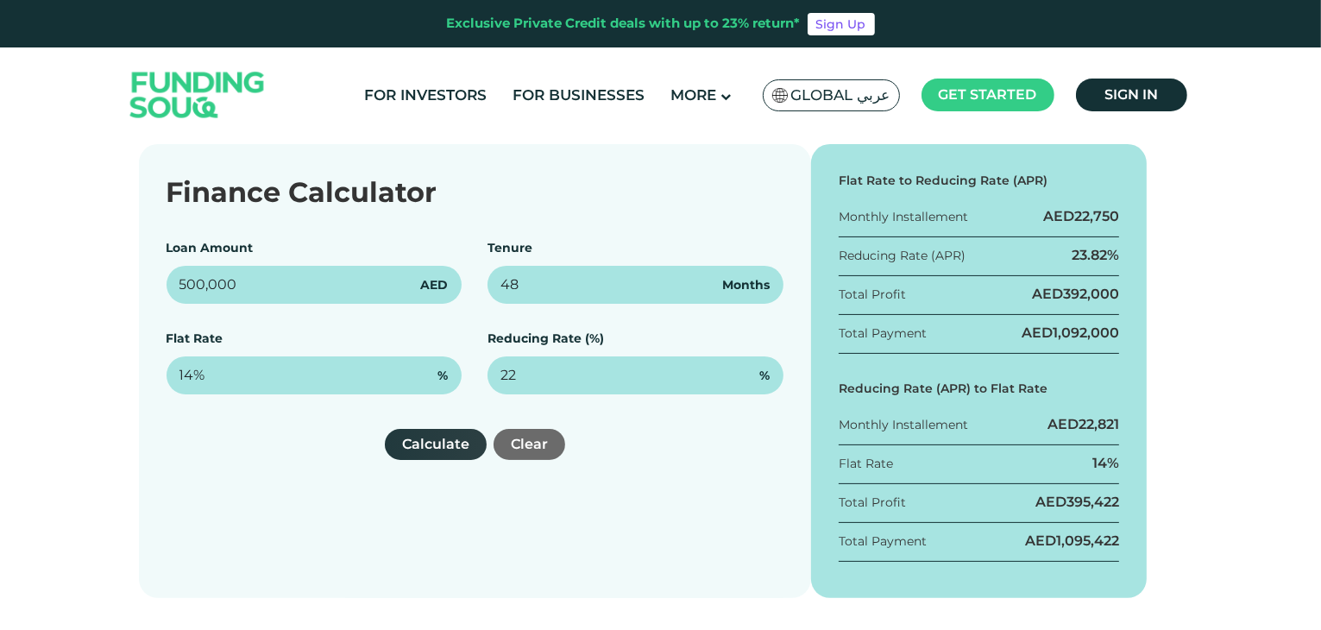
type input "22%"
click at [432, 441] on button "Calculate" at bounding box center [436, 444] width 102 height 31
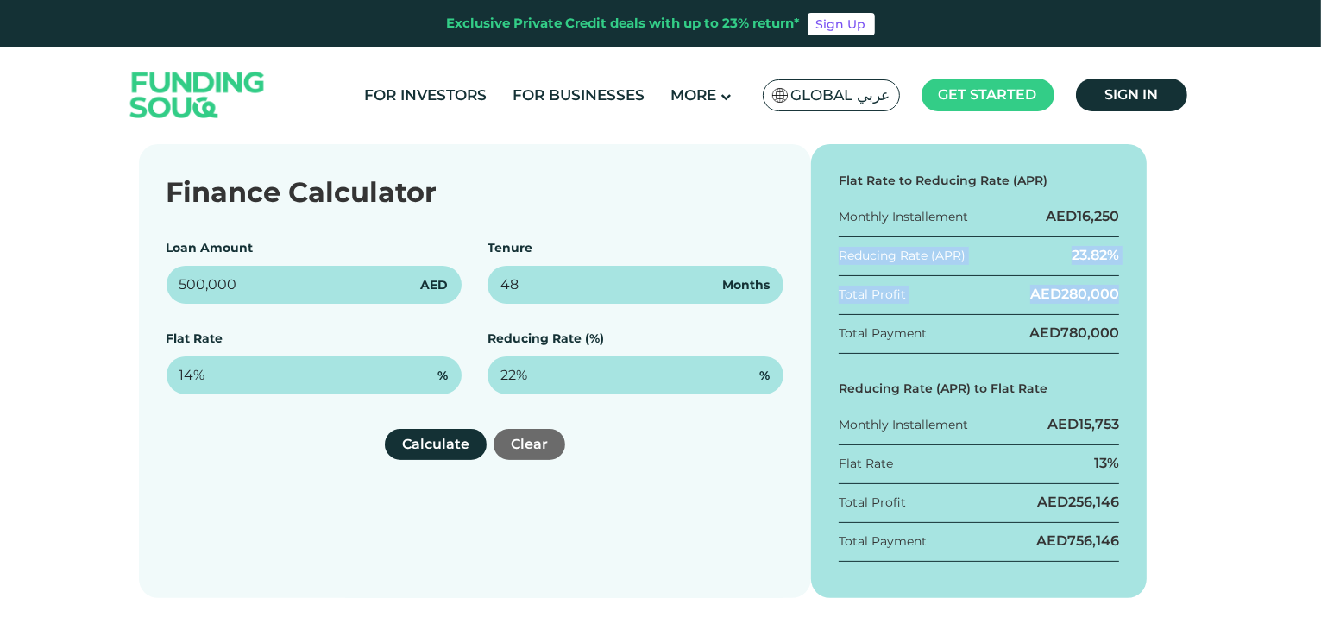
drag, startPoint x: 839, startPoint y: 254, endPoint x: 1125, endPoint y: 308, distance: 291.5
click at [1125, 308] on div "Flat Rate to Reducing Rate (APR) Monthly Installement AED 16,250 Reducing Rate …" at bounding box center [979, 371] width 336 height 454
